Goal: Browse casually

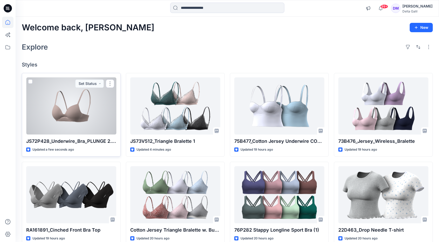
click at [80, 109] on div at bounding box center [71, 105] width 90 height 57
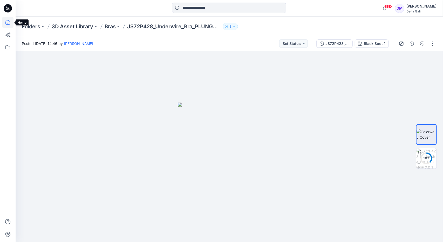
click at [10, 22] on icon at bounding box center [7, 22] width 11 height 11
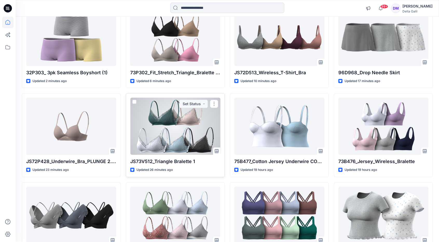
scroll to position [65, 0]
